Goal: Check status: Check status

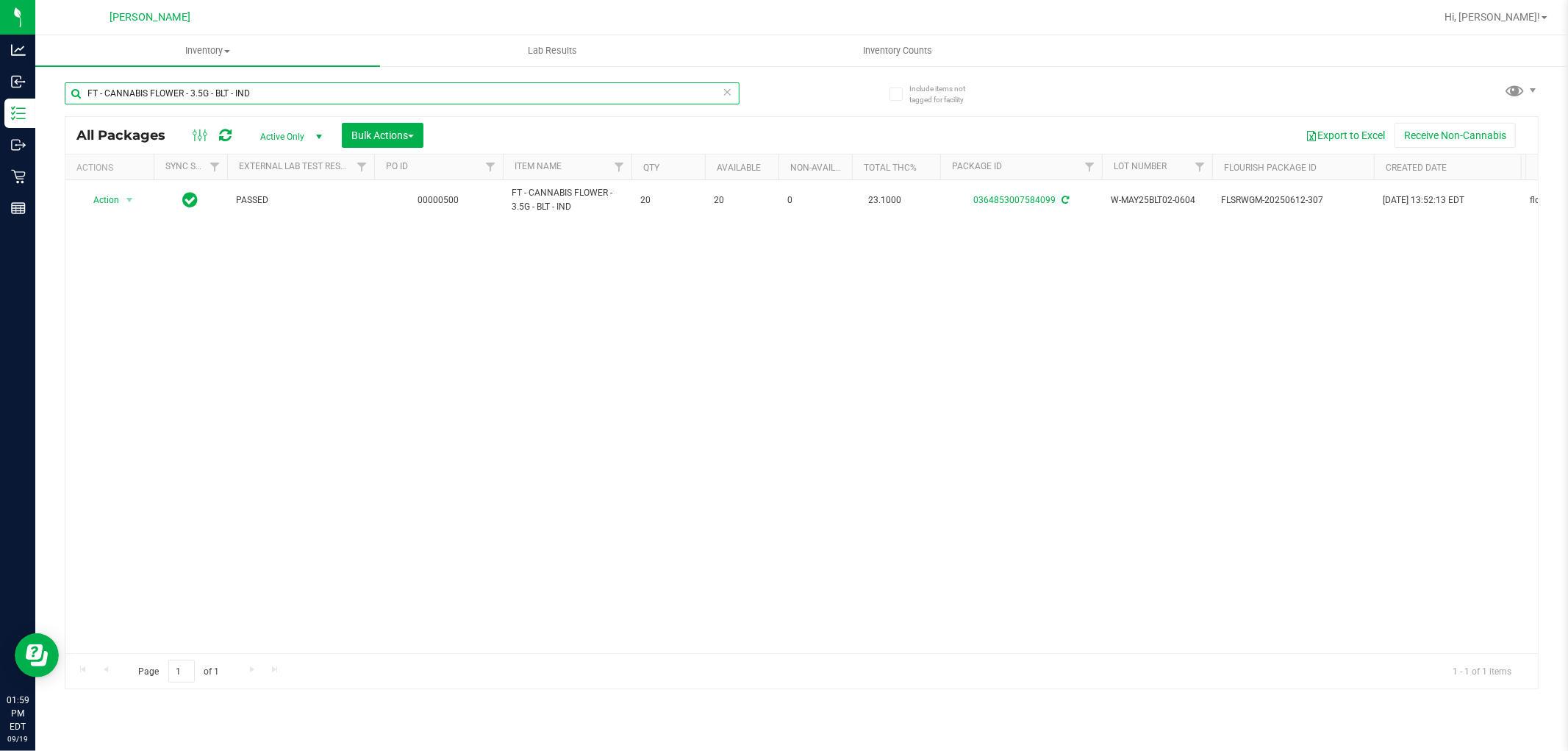
click at [307, 92] on input "FT - CANNABIS FLOWER - 3.5G - BLT - IND" at bounding box center [402, 93] width 675 height 22
type input "ppj"
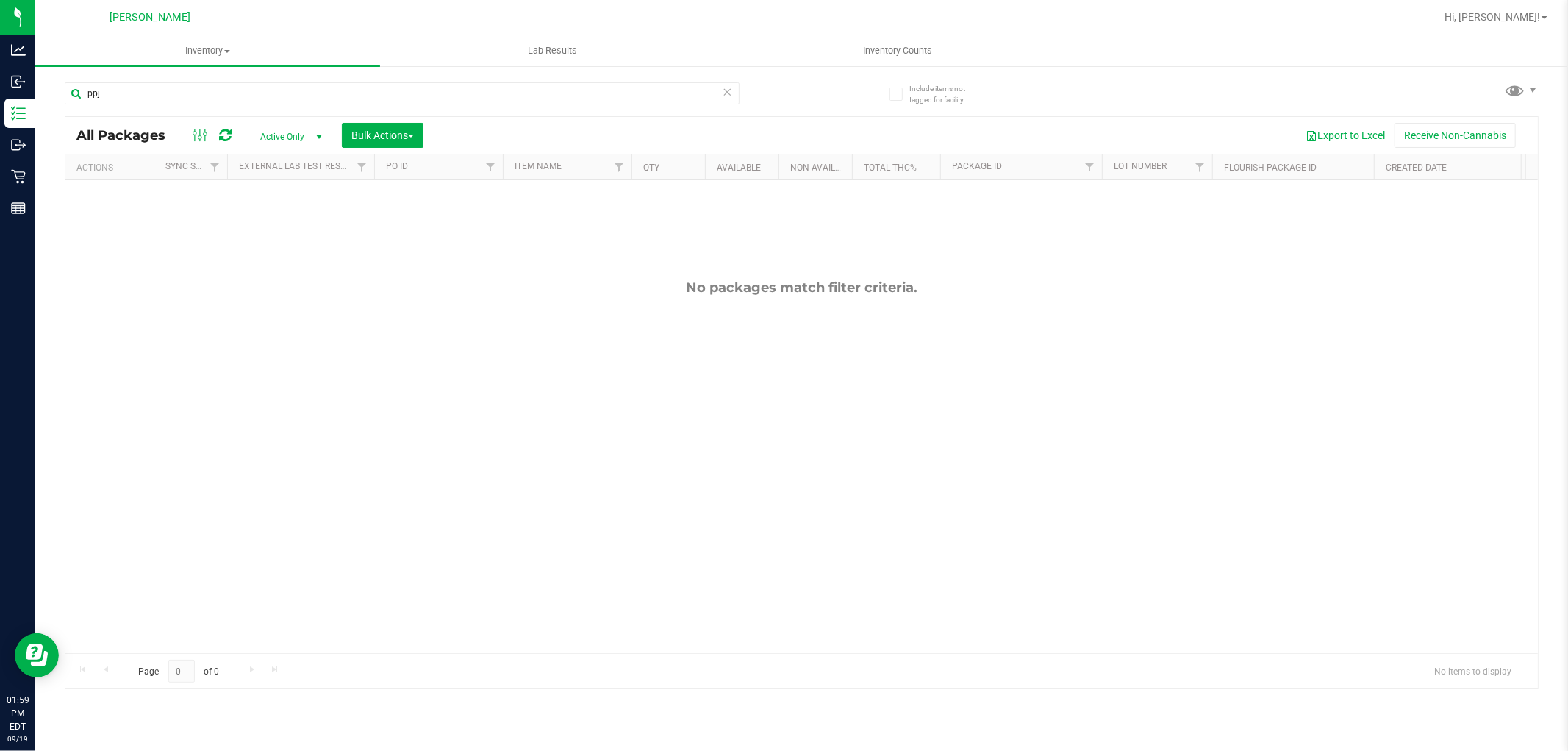
click at [285, 132] on span "Active Only" at bounding box center [288, 137] width 80 height 20
click at [292, 228] on li "All" at bounding box center [288, 227] width 80 height 22
click at [314, 138] on span "select" at bounding box center [319, 137] width 12 height 12
click at [286, 156] on li "Active Only" at bounding box center [288, 161] width 80 height 22
click at [210, 90] on input "ppj" at bounding box center [402, 93] width 675 height 22
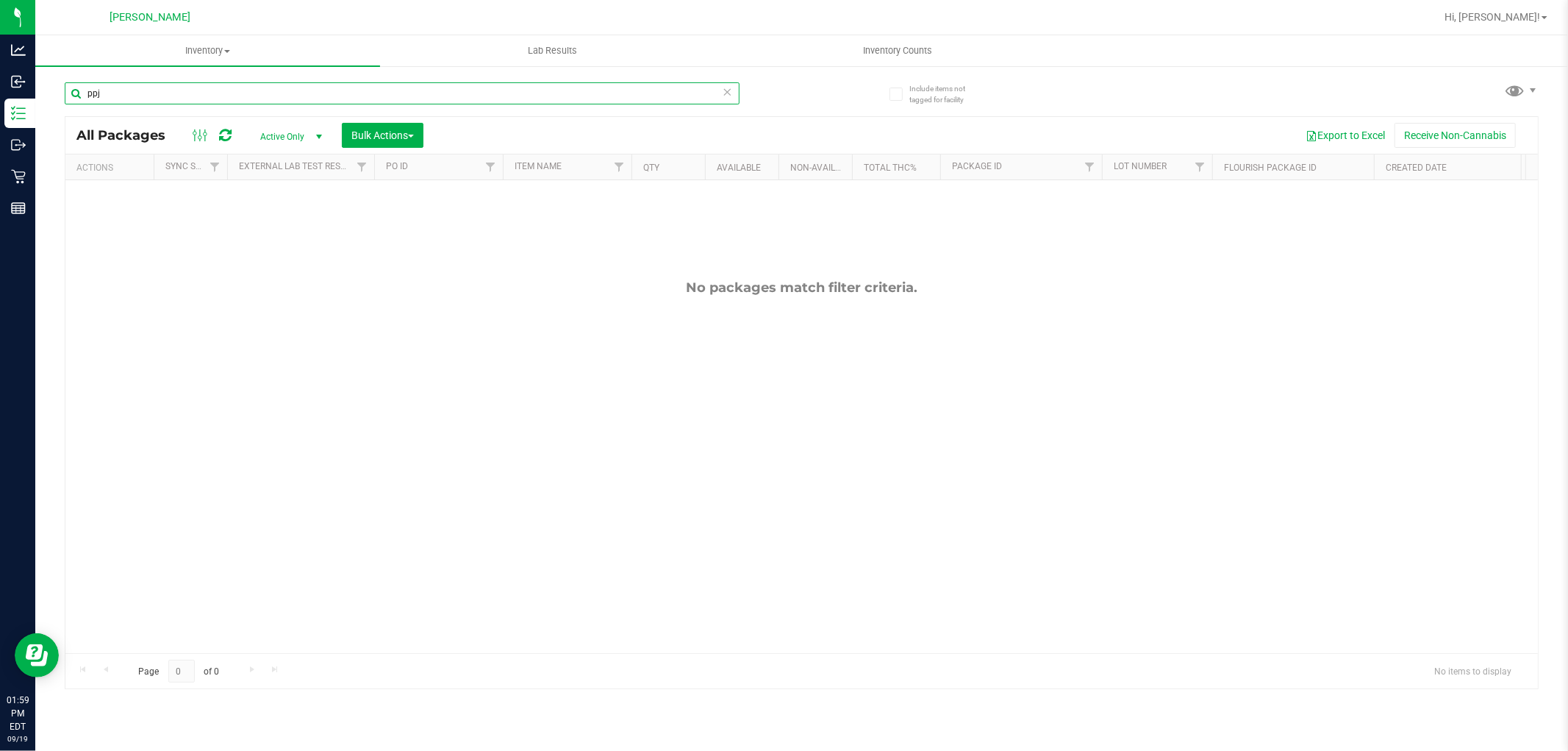
click at [210, 90] on input "ppj" at bounding box center [402, 93] width 675 height 22
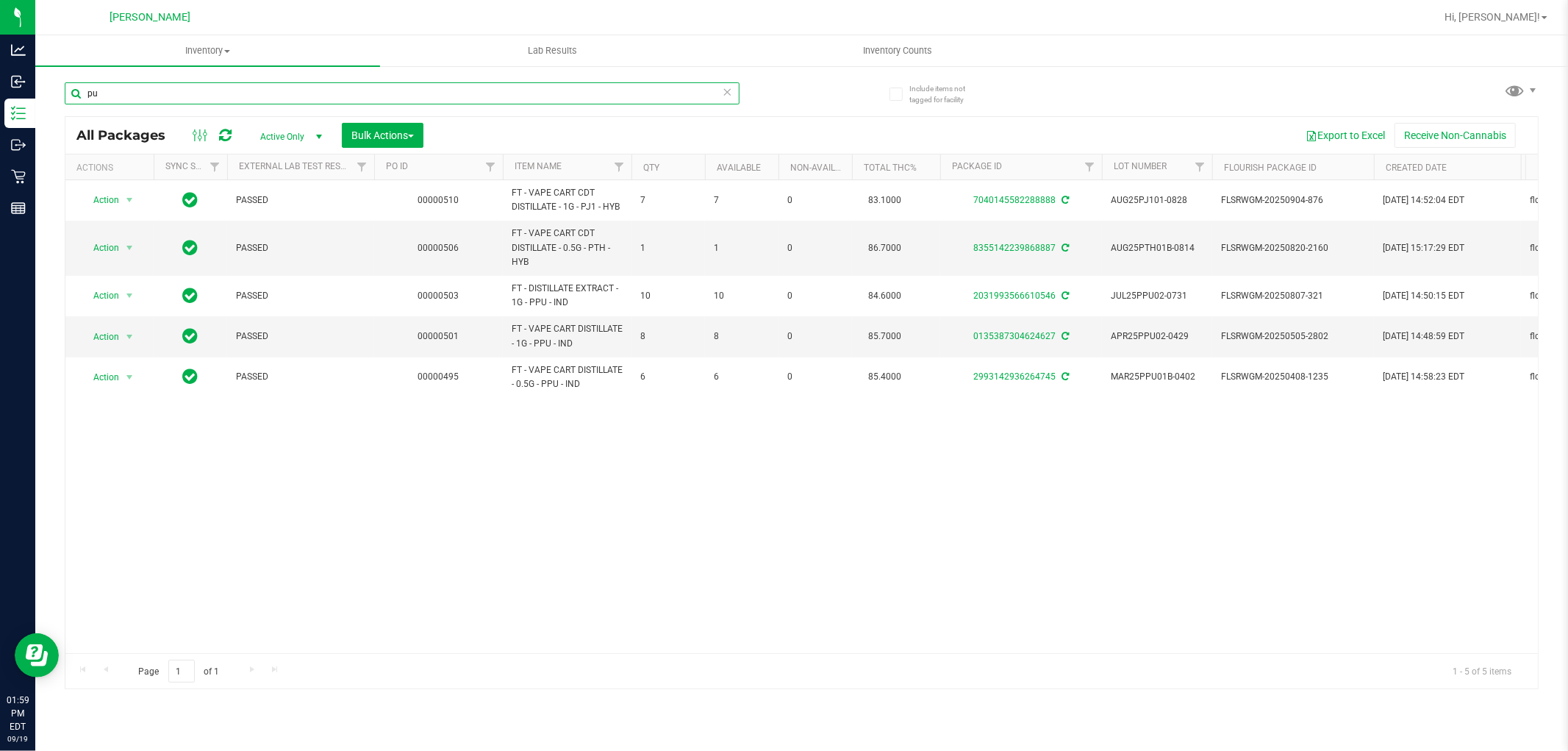
type input "p"
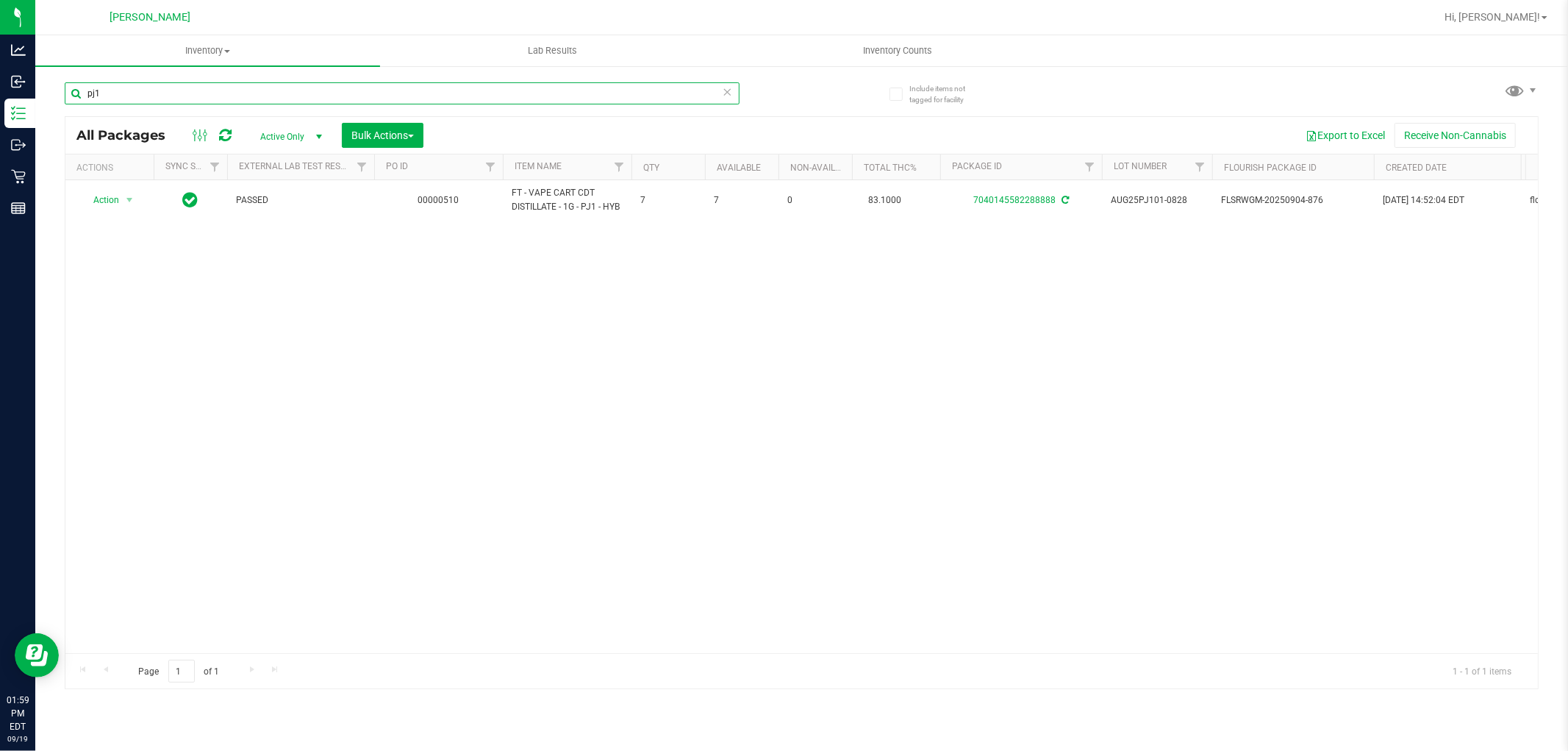
type input "pj1"
click at [318, 137] on span "select" at bounding box center [319, 137] width 12 height 12
click at [271, 225] on li "All" at bounding box center [288, 227] width 80 height 22
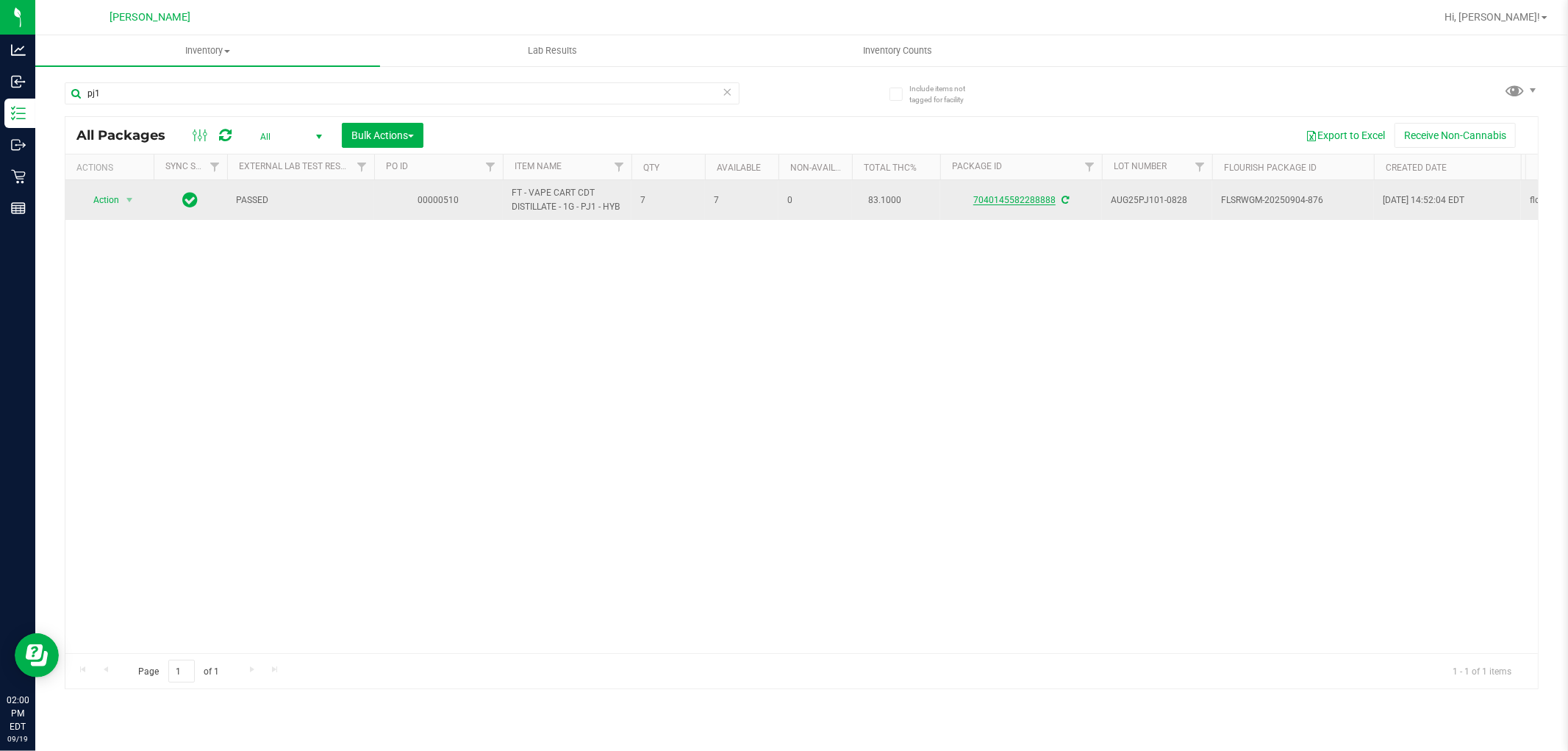
click at [1029, 197] on link "7040145582288888" at bounding box center [1014, 200] width 82 height 10
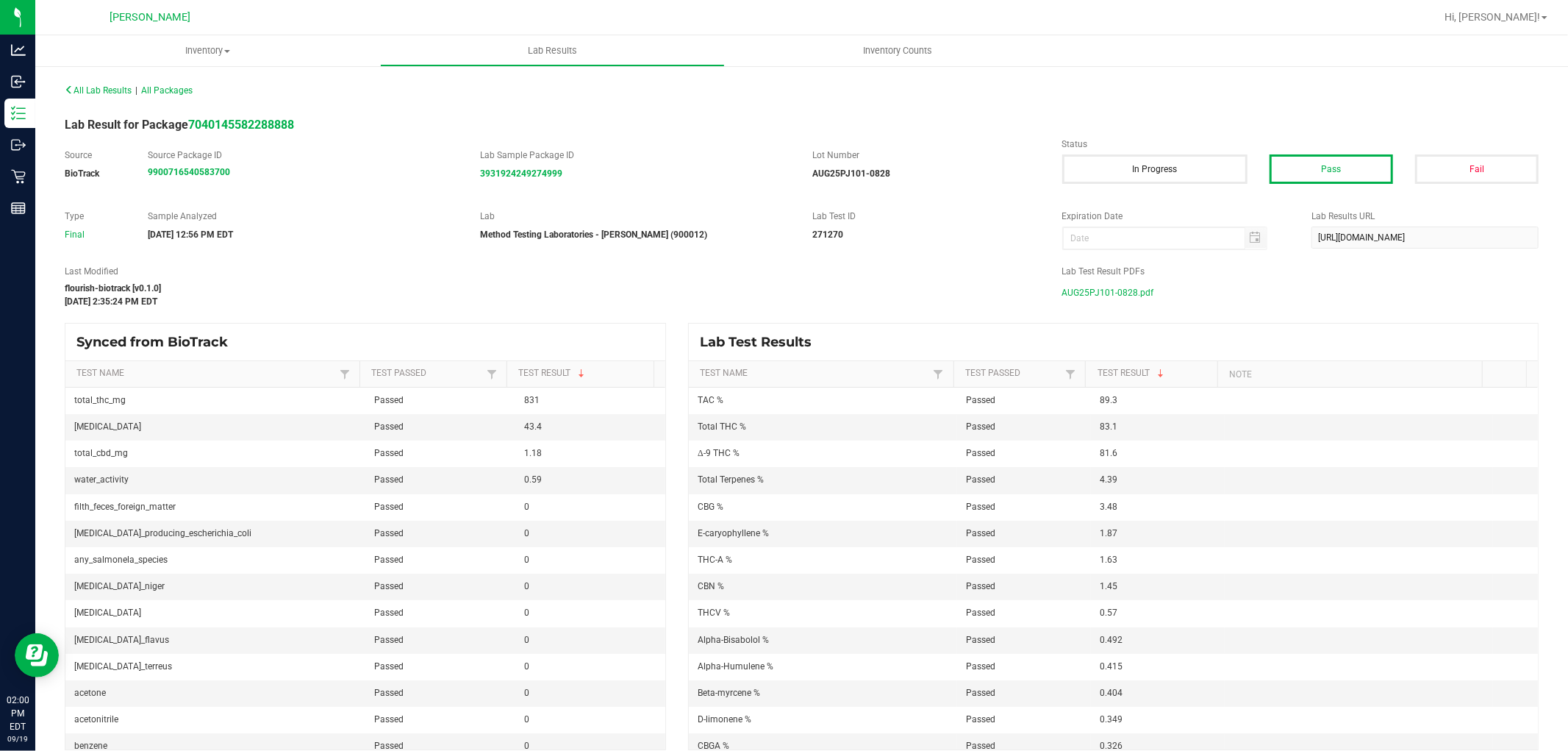
click at [1075, 289] on span "AUG25PJ101-0828.pdf" at bounding box center [1108, 293] width 92 height 22
